Goal: Information Seeking & Learning: Find specific page/section

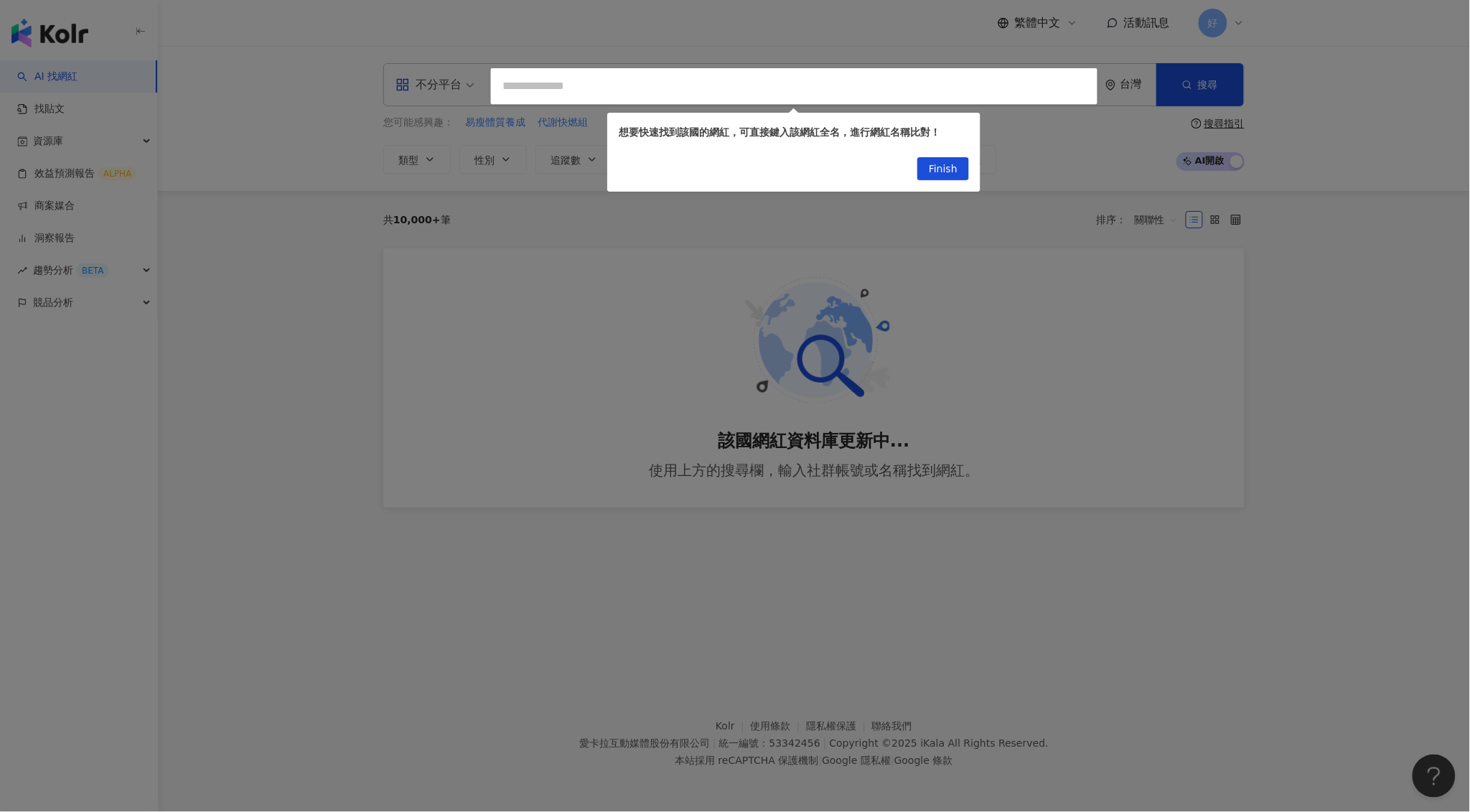
click at [596, 207] on div at bounding box center [735, 406] width 1470 height 812
click at [936, 173] on span "Finish" at bounding box center [943, 169] width 28 height 23
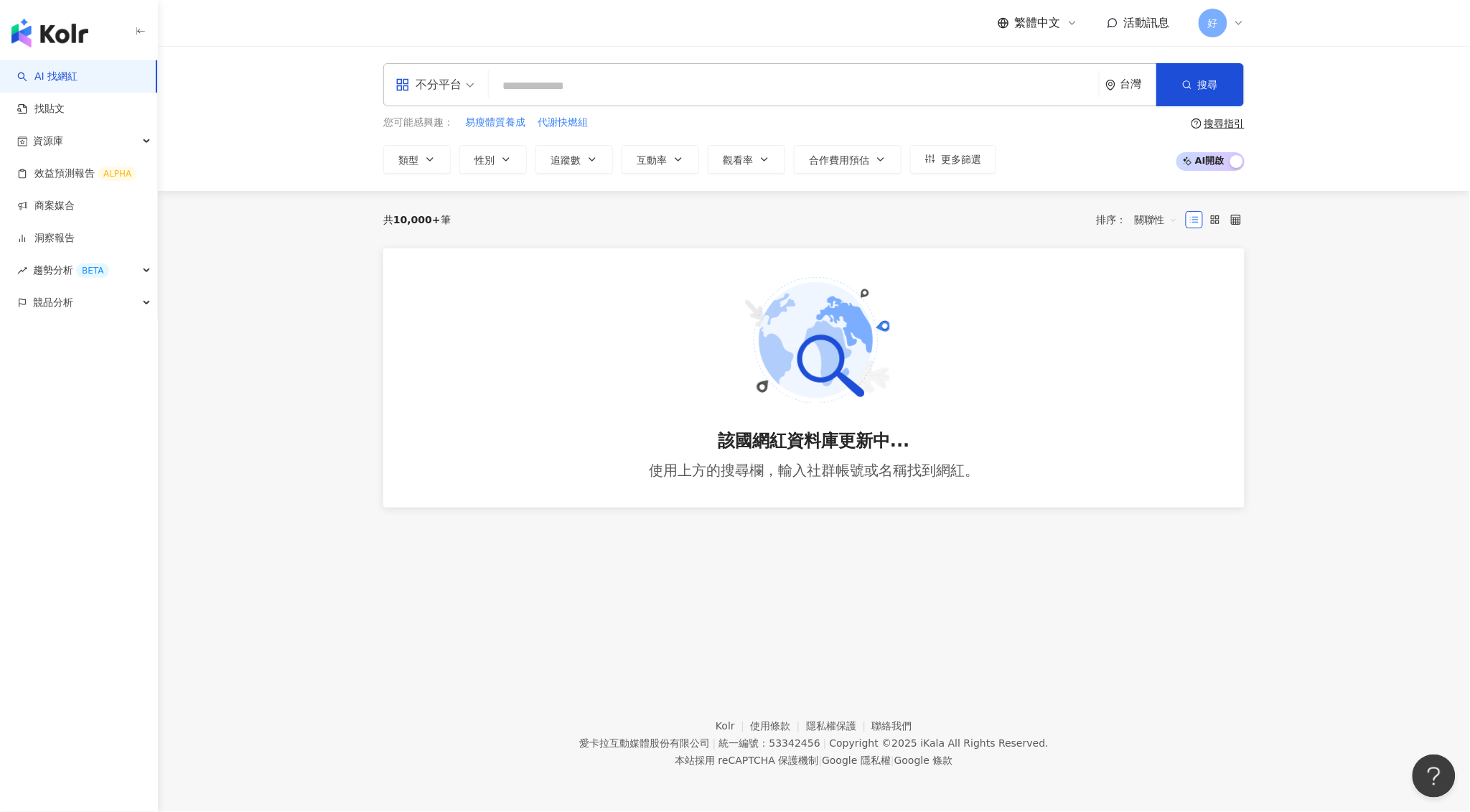
click at [543, 89] on input "search" at bounding box center [793, 86] width 598 height 27
type input "*"
type input "****"
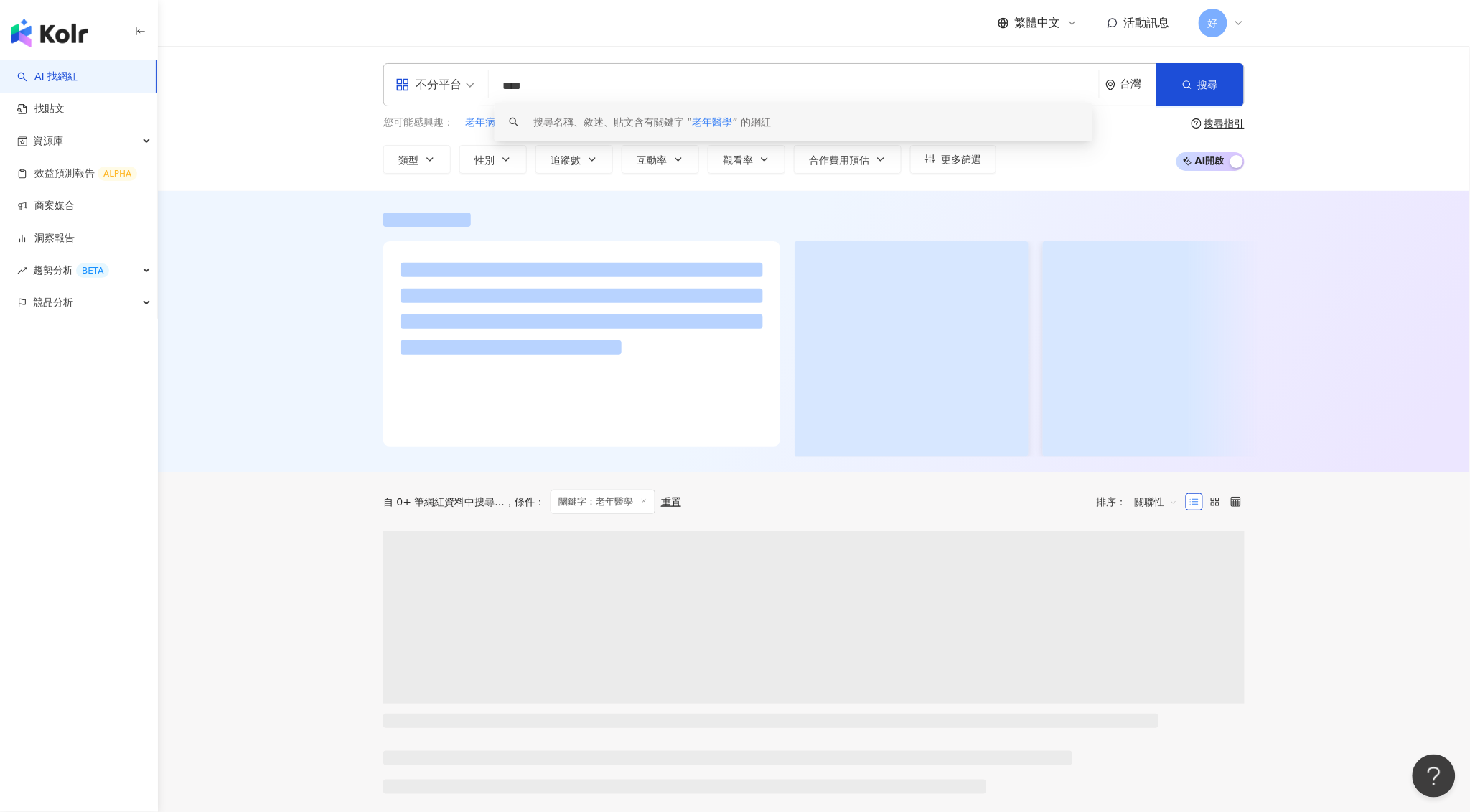
click at [1354, 63] on div "不分平台 **** 台灣 搜尋 keyword 搜尋名稱、敘述、貼文含有關鍵字 “ 老年醫學 ” 的網紅 您可能感興趣： 老年病 活力老人 老年社區 老年保健…" at bounding box center [814, 118] width 1312 height 145
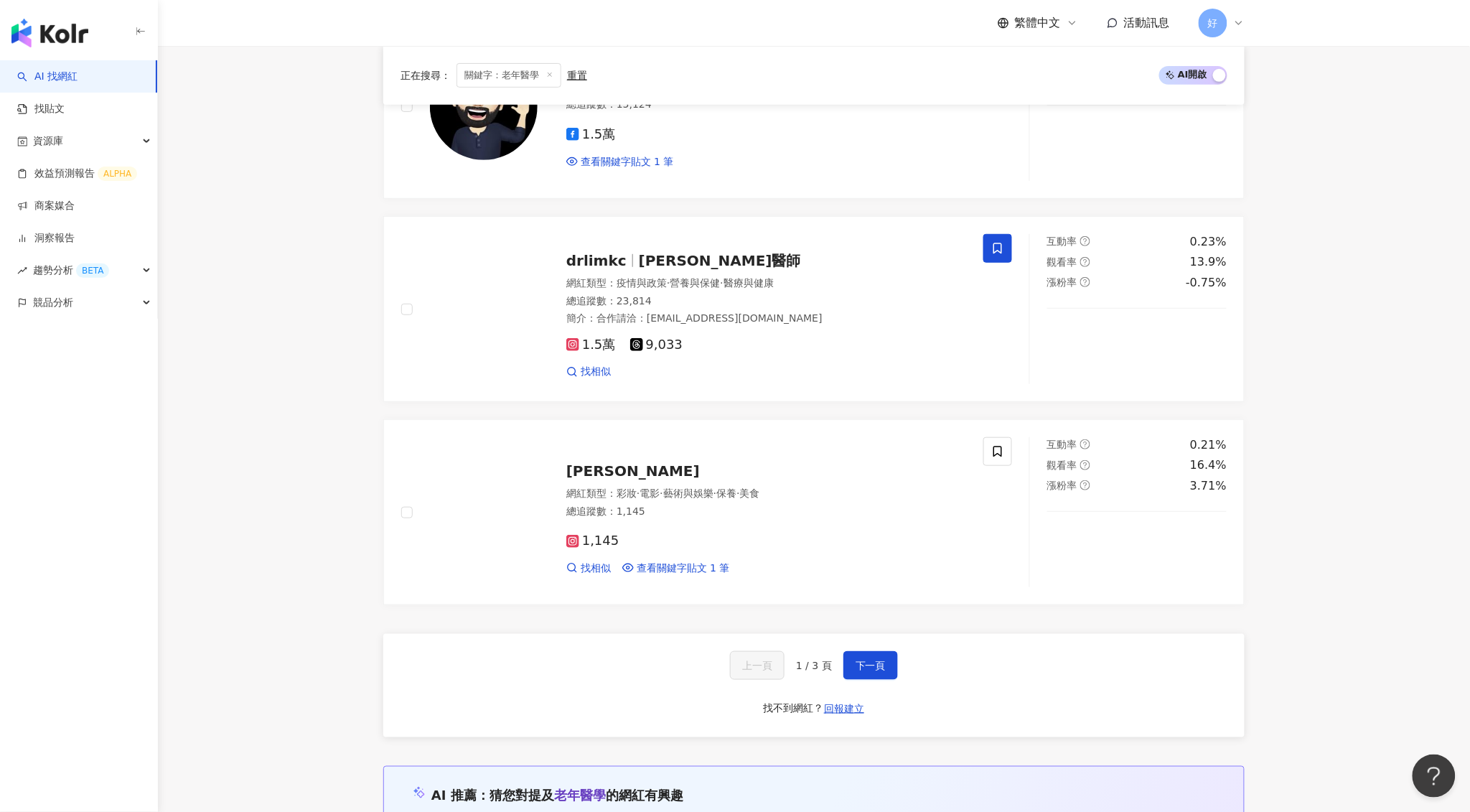
scroll to position [2145, 0]
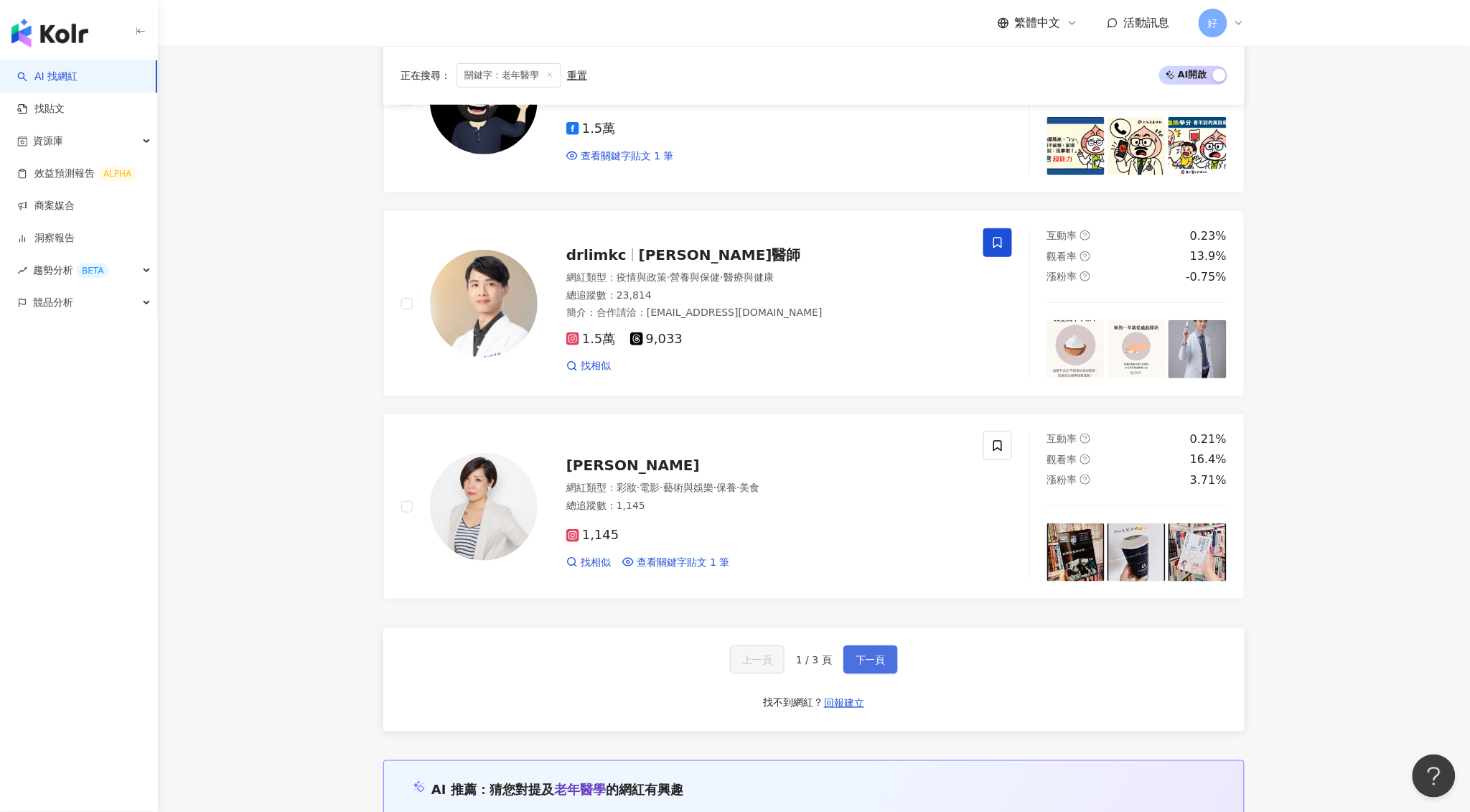
click at [874, 654] on span "下一頁" at bounding box center [871, 659] width 30 height 12
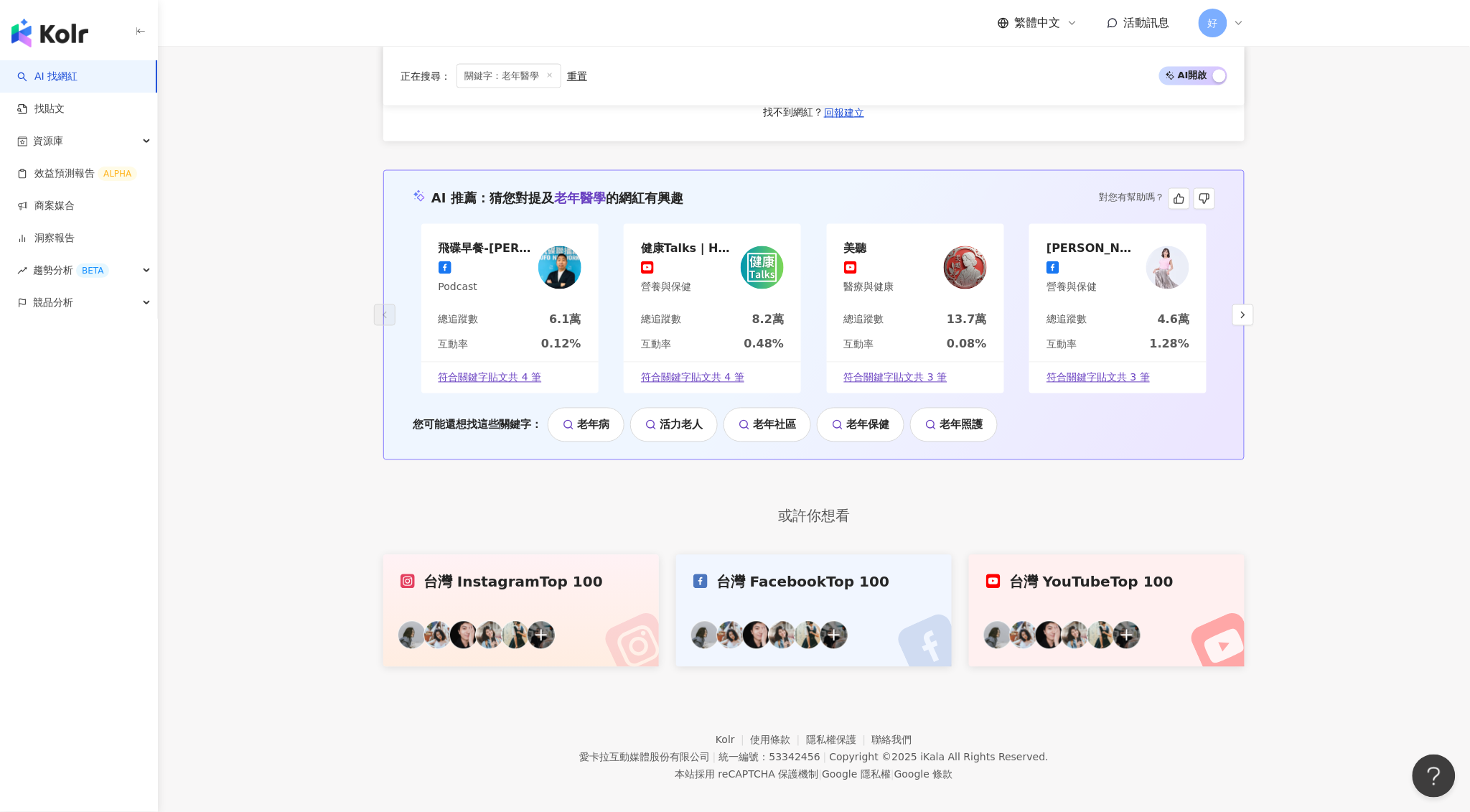
scroll to position [2555, 0]
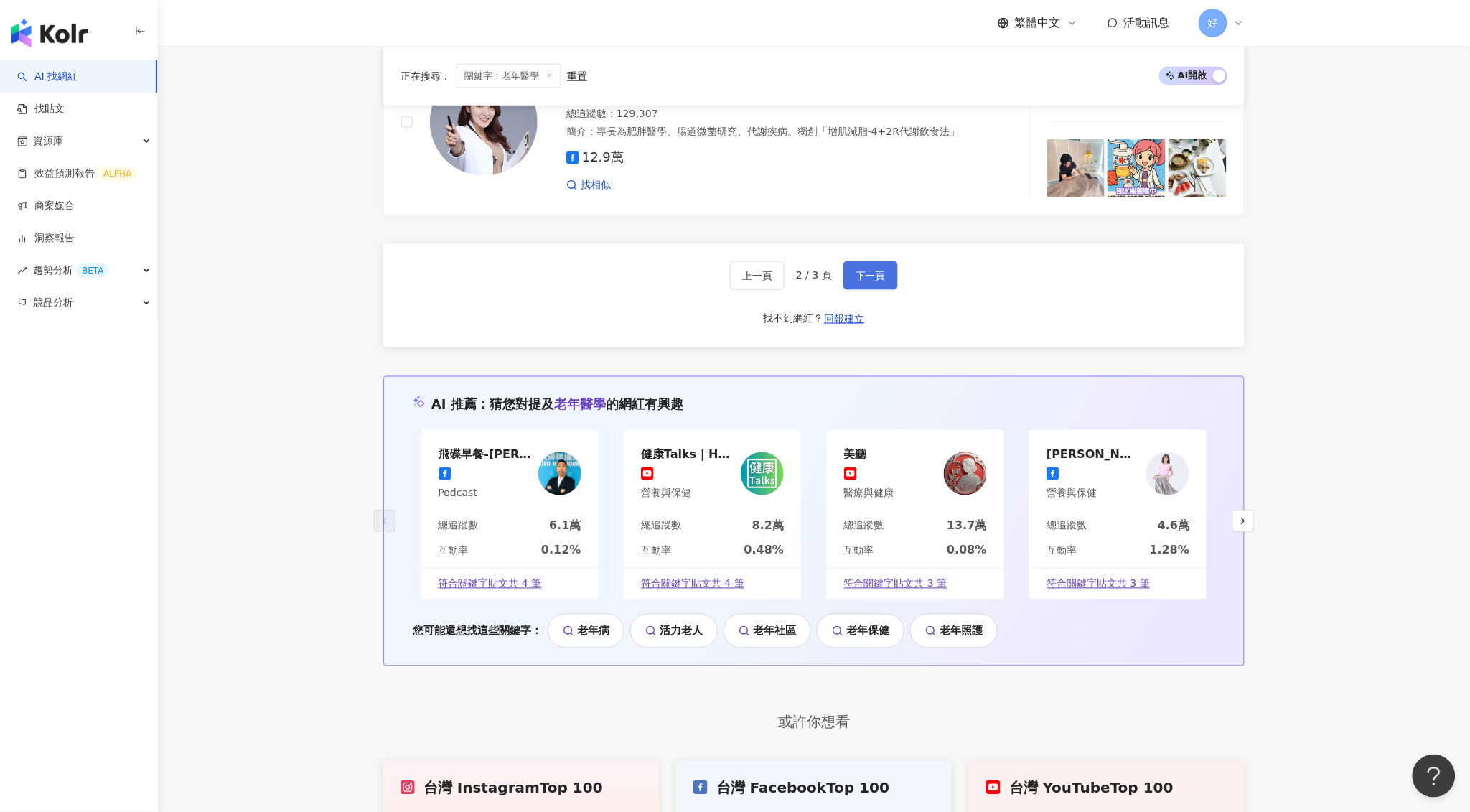
click at [879, 261] on button "下一頁" at bounding box center [871, 275] width 55 height 28
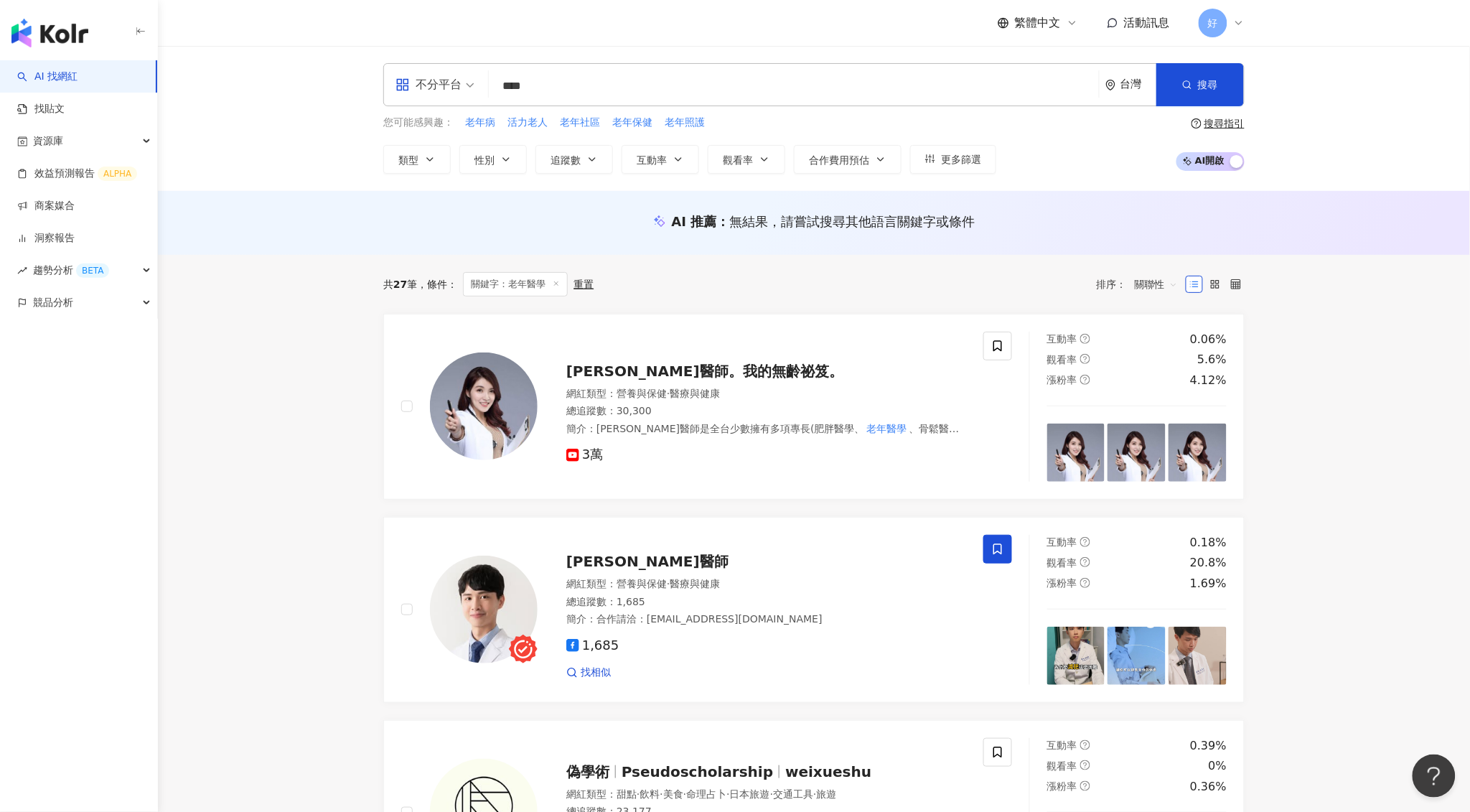
scroll to position [356, 0]
